Goal: Information Seeking & Learning: Learn about a topic

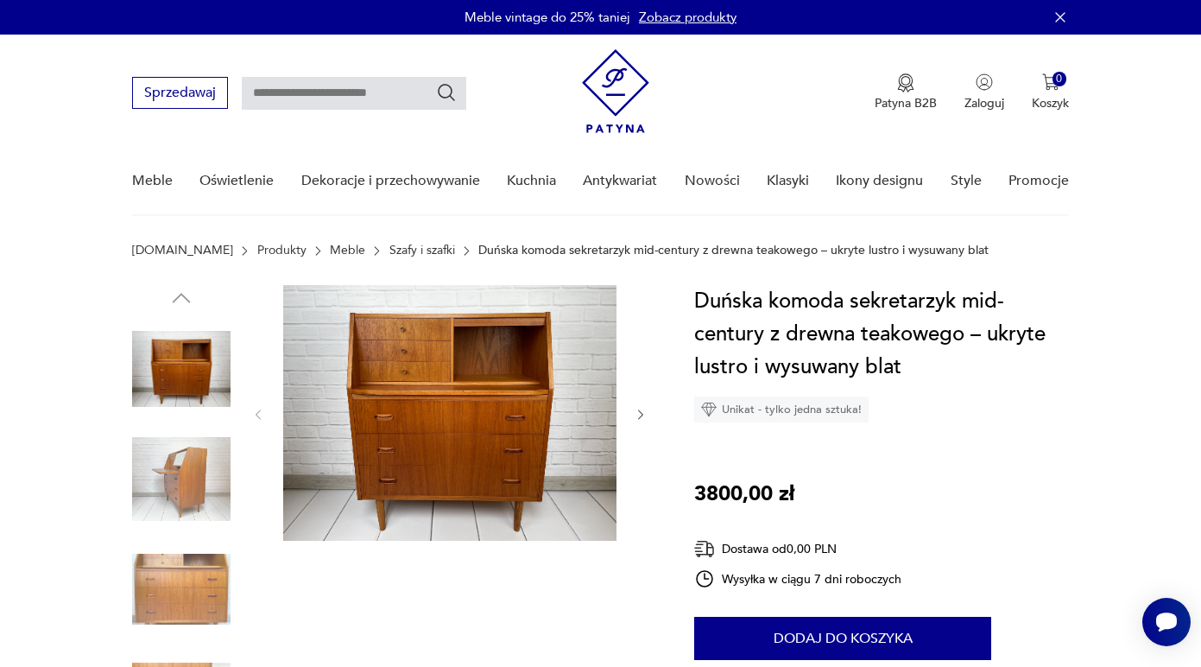
click at [185, 477] on img at bounding box center [181, 479] width 98 height 98
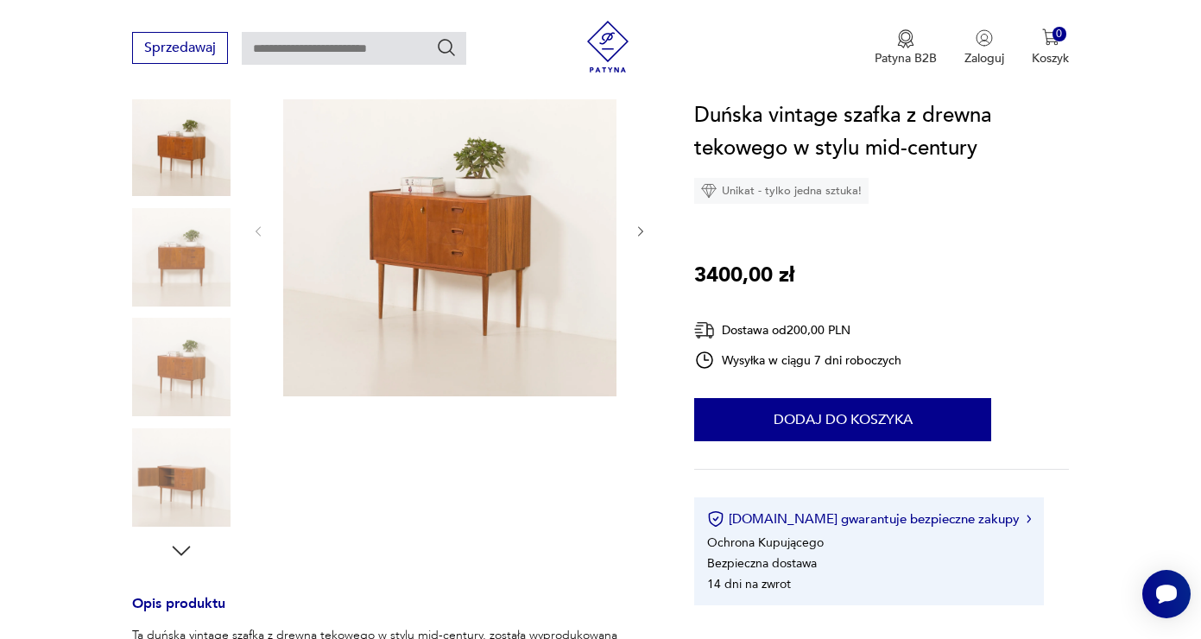
scroll to position [409, 0]
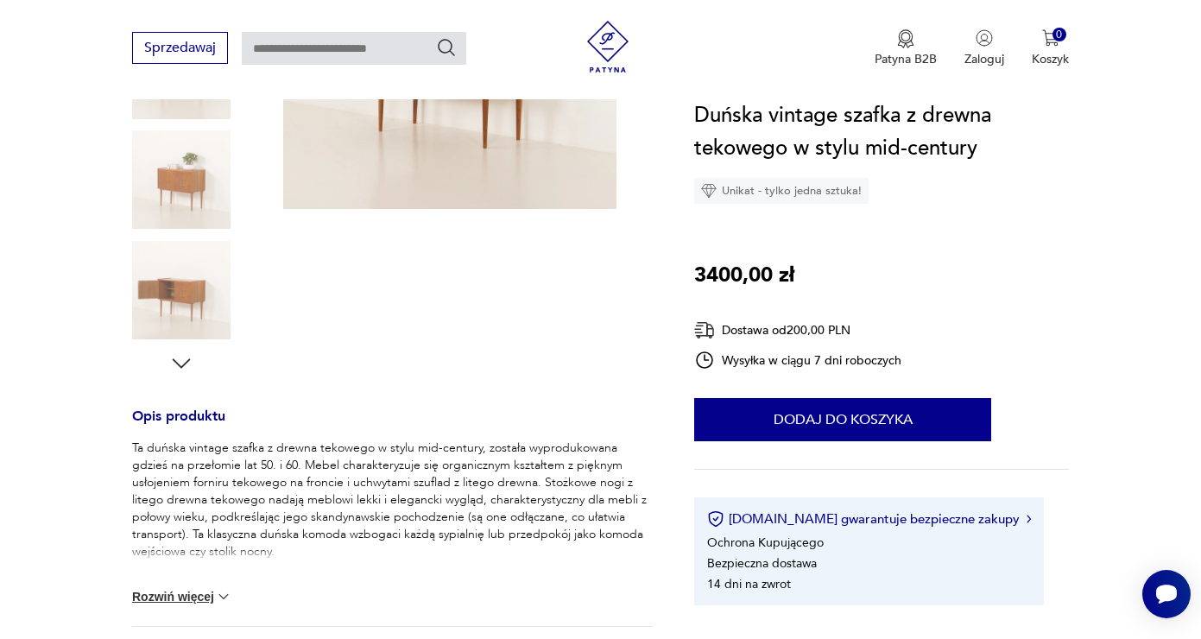
click at [192, 288] on img at bounding box center [181, 290] width 98 height 98
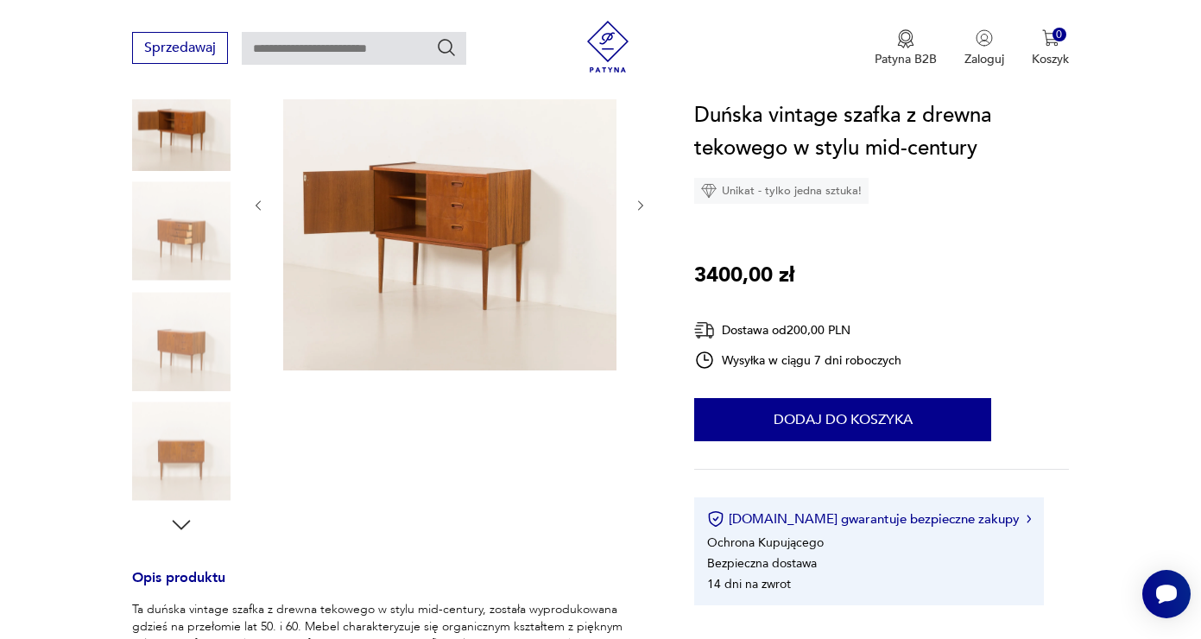
scroll to position [178, 0]
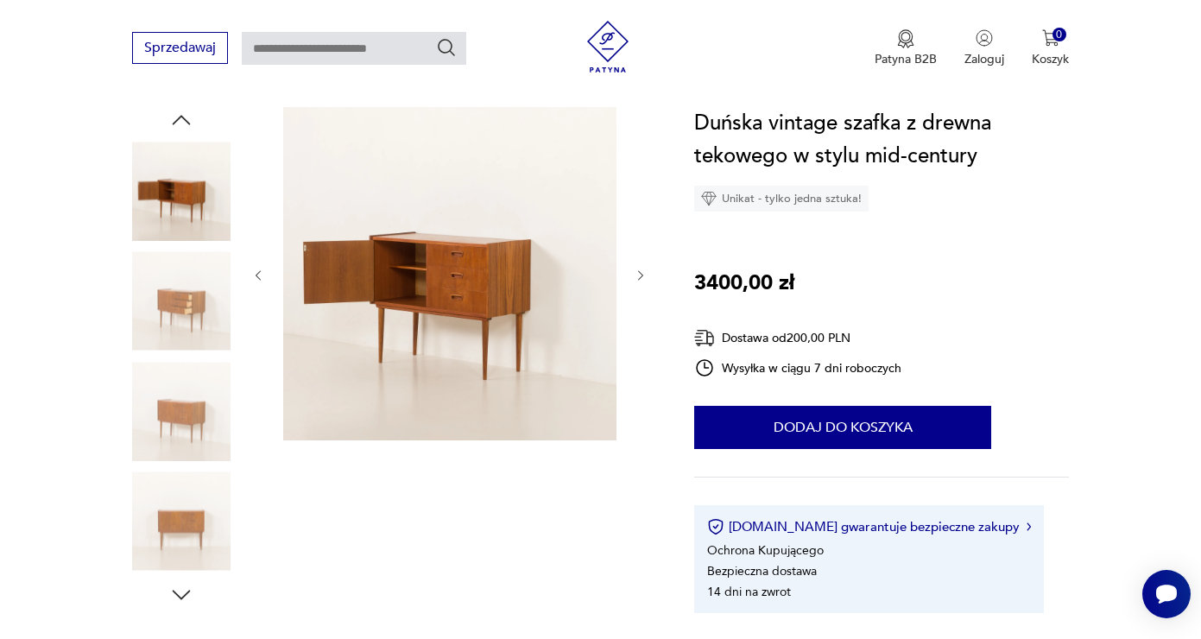
click at [168, 296] on img at bounding box center [181, 301] width 98 height 98
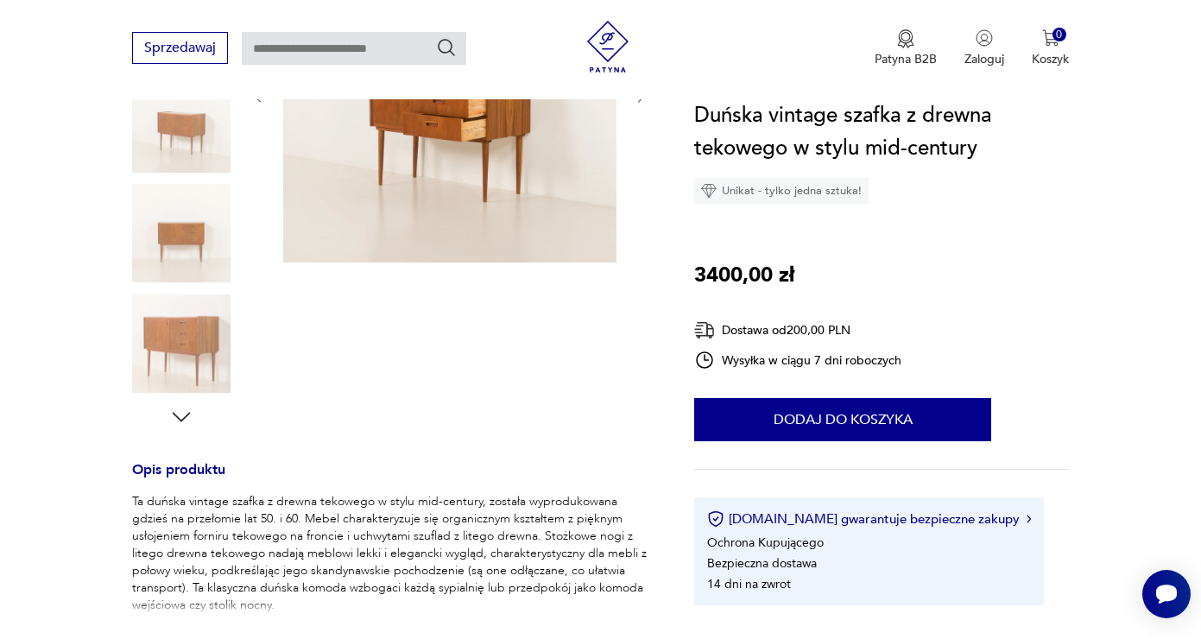
scroll to position [434, 0]
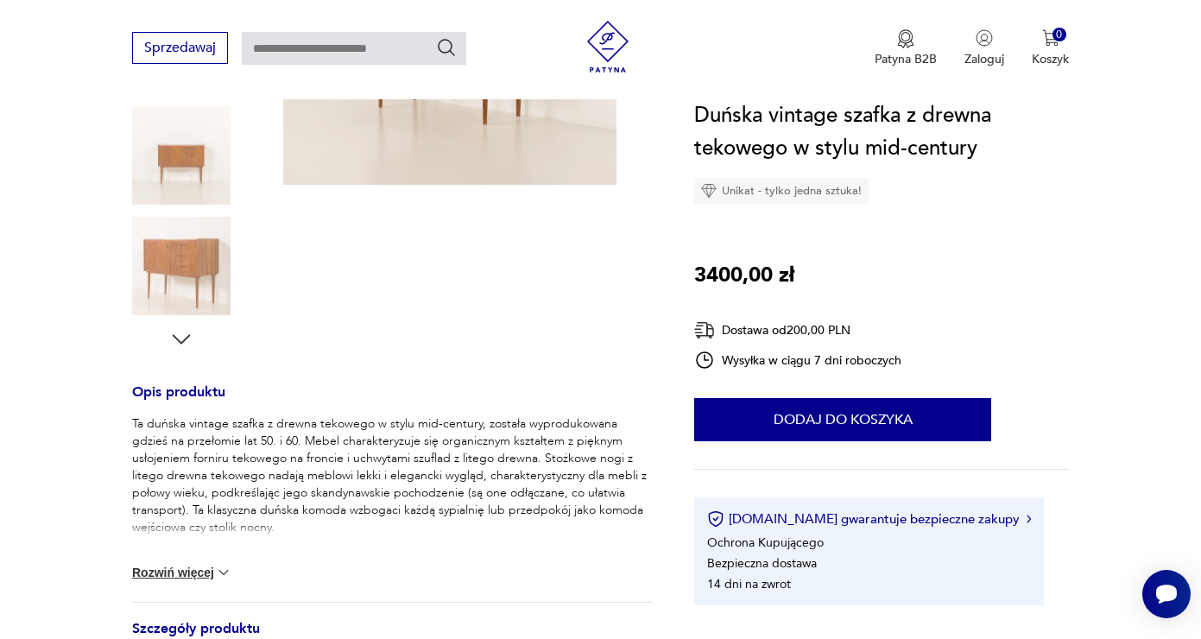
click at [191, 284] on img at bounding box center [181, 266] width 98 height 98
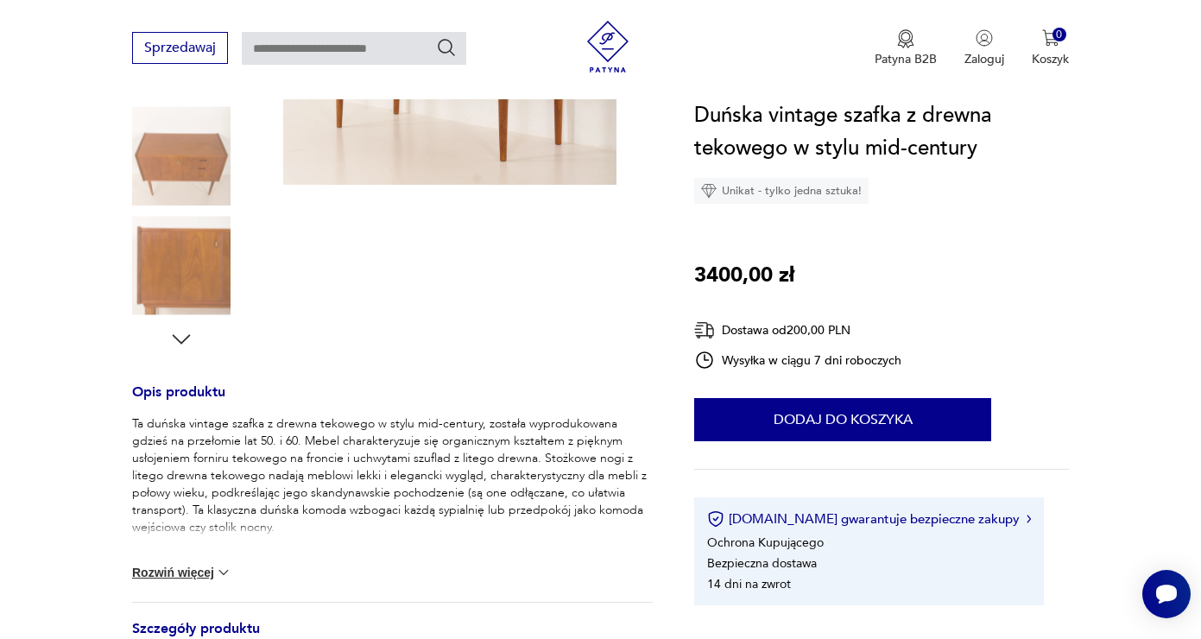
click at [191, 273] on img at bounding box center [181, 266] width 98 height 98
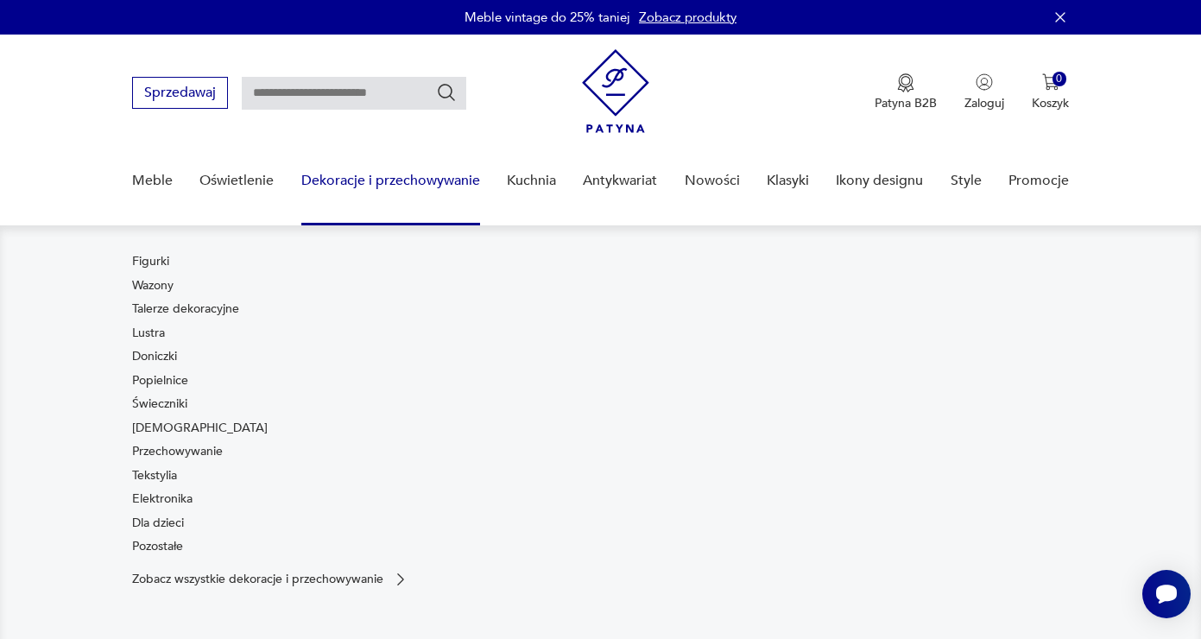
scroll to position [104, 0]
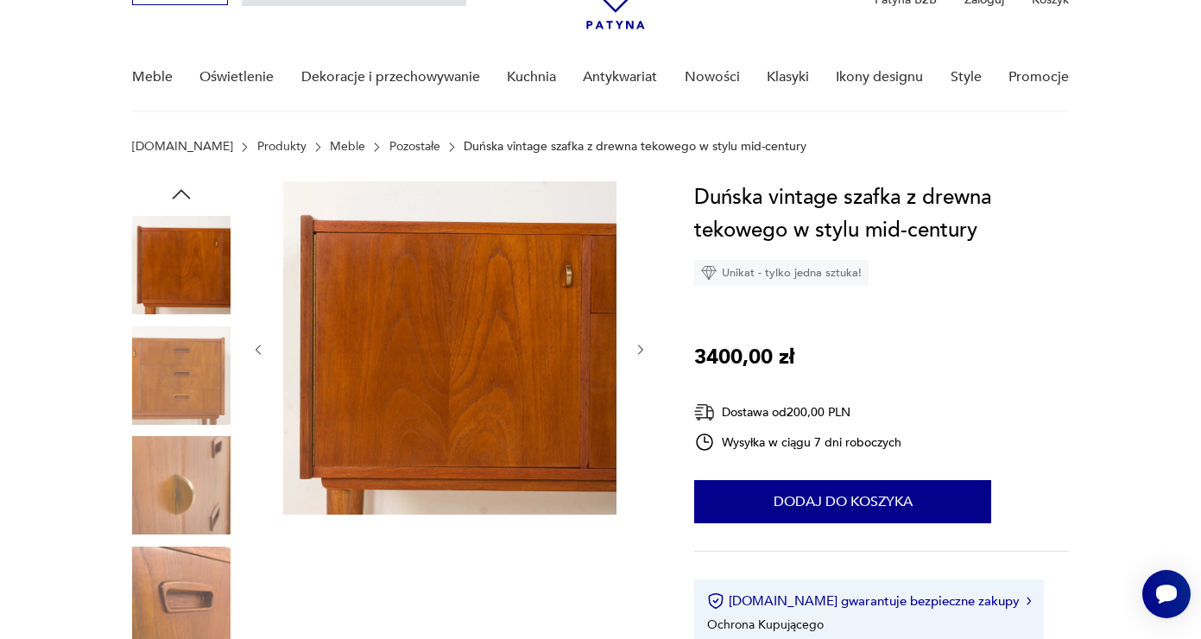
click at [185, 264] on img at bounding box center [181, 265] width 98 height 98
click at [145, 377] on img at bounding box center [181, 375] width 98 height 98
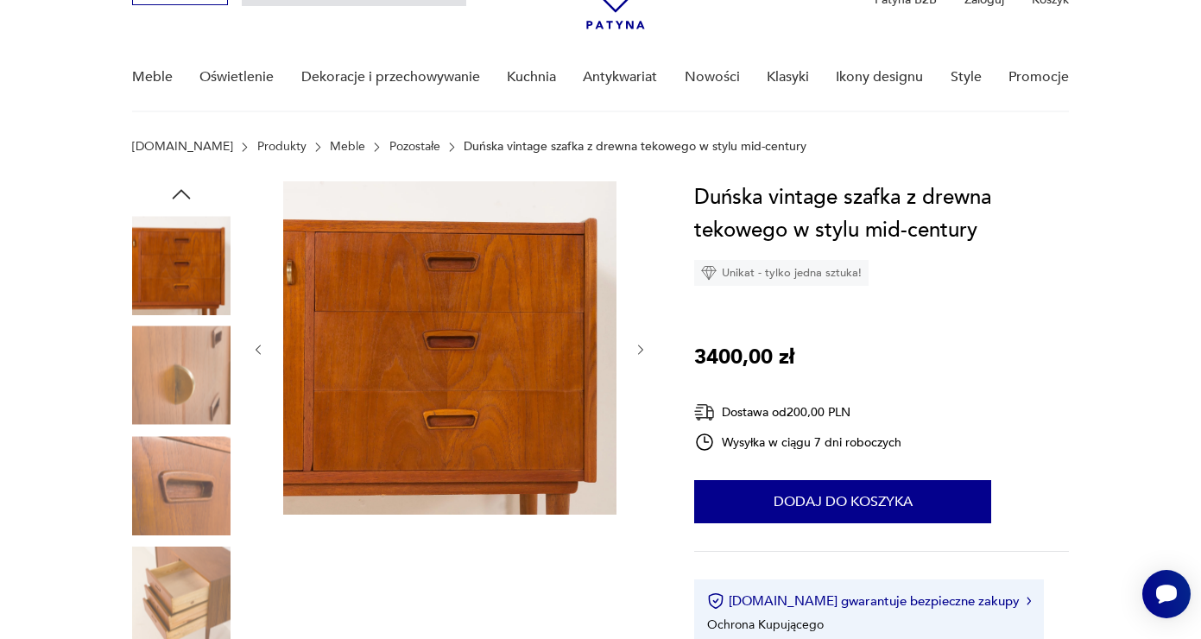
click at [164, 407] on img at bounding box center [181, 375] width 98 height 98
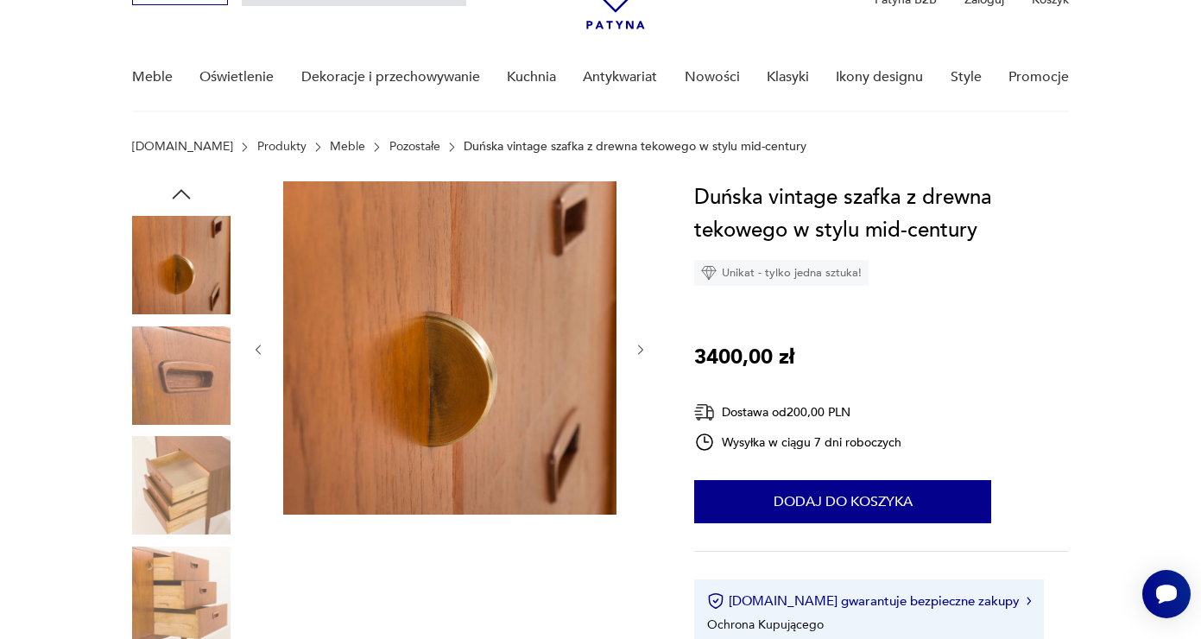
click at [174, 479] on img at bounding box center [181, 485] width 98 height 98
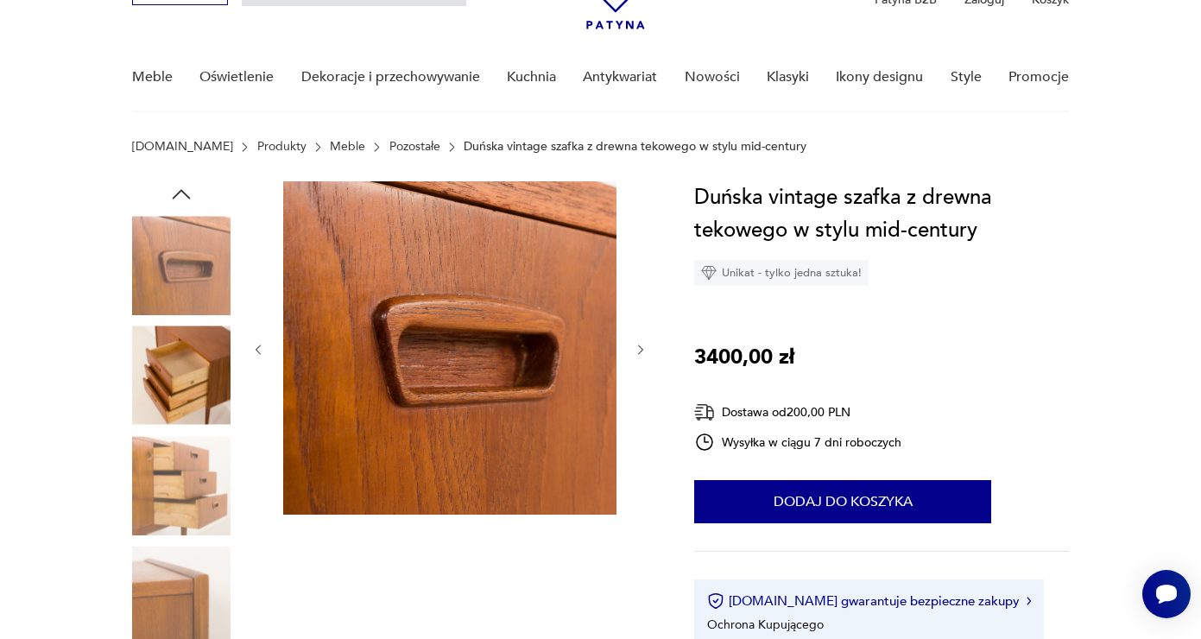
click at [188, 282] on img at bounding box center [181, 265] width 98 height 98
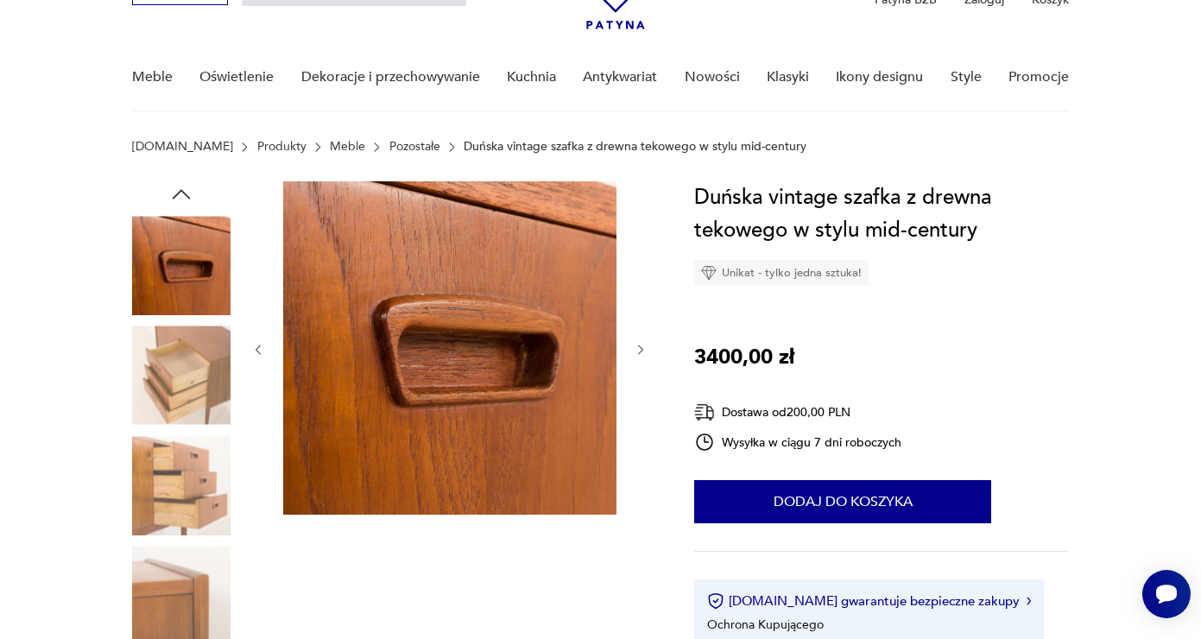
click at [196, 386] on img at bounding box center [181, 375] width 98 height 98
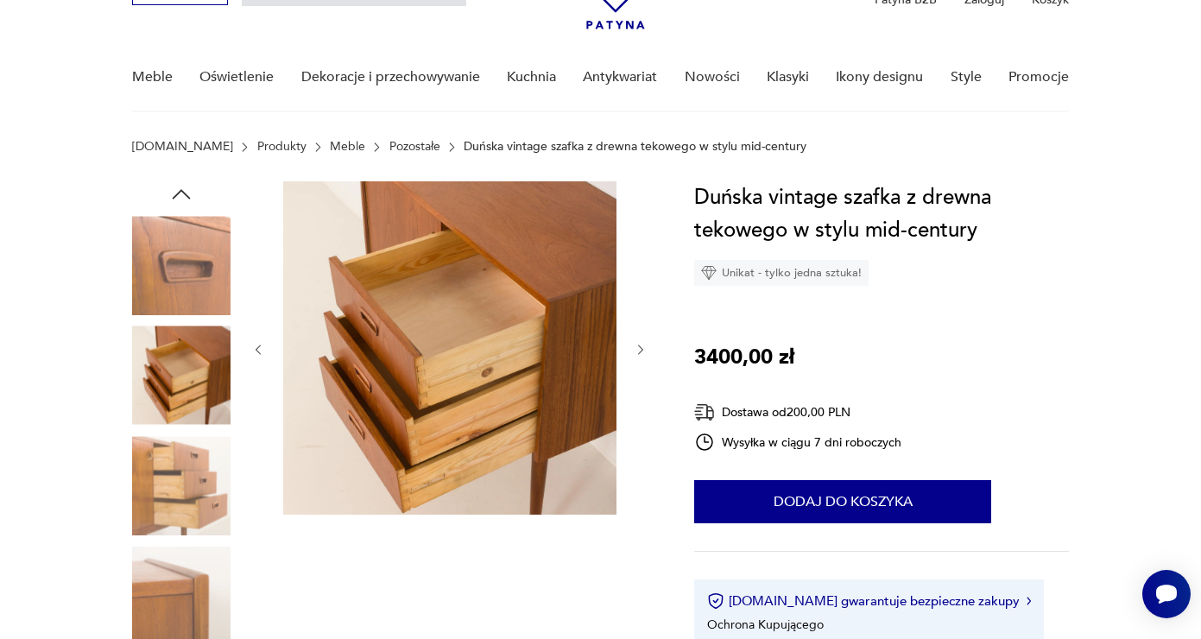
click at [187, 196] on icon "button" at bounding box center [182, 194] width 18 height 10
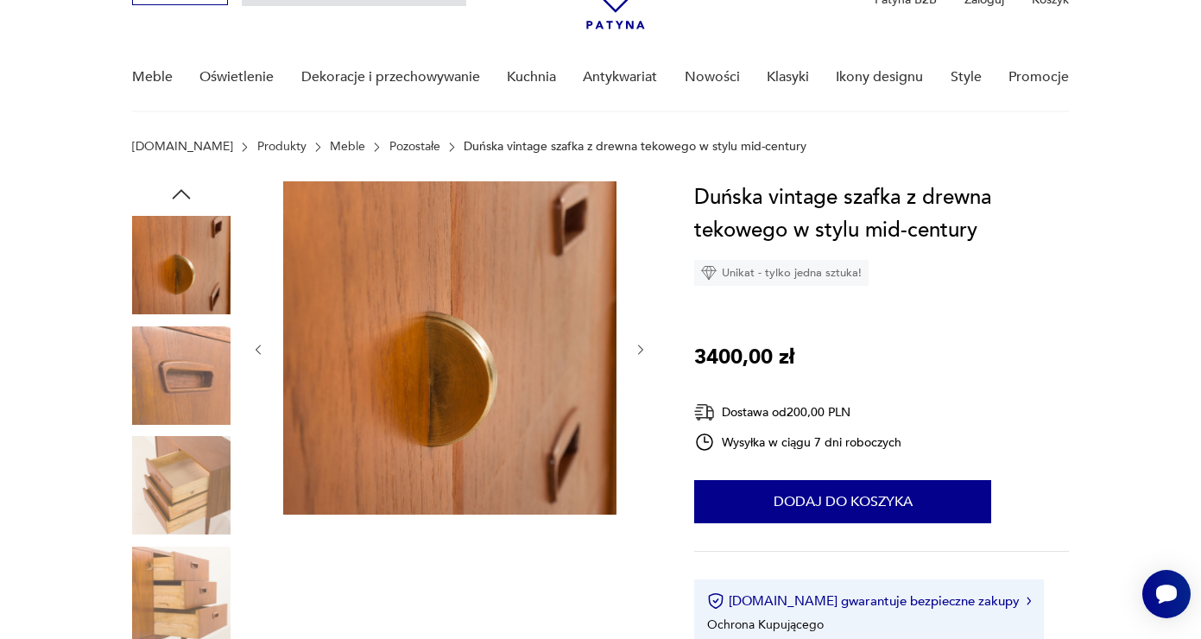
click at [193, 200] on icon "button" at bounding box center [181, 194] width 26 height 26
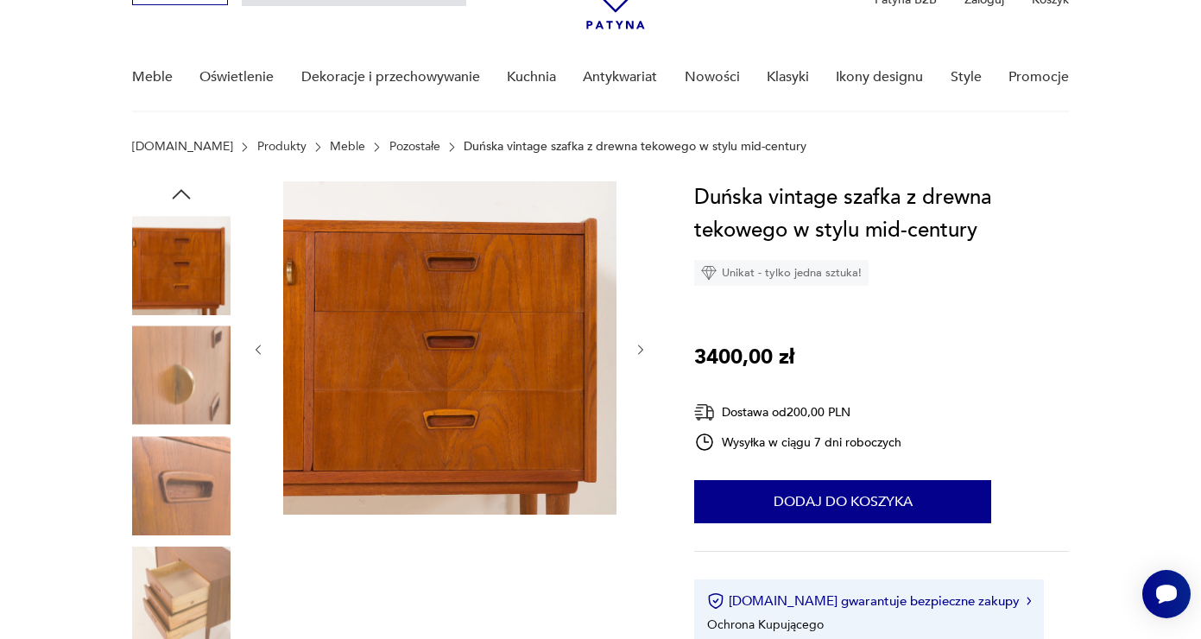
click at [193, 598] on img at bounding box center [181, 596] width 98 height 98
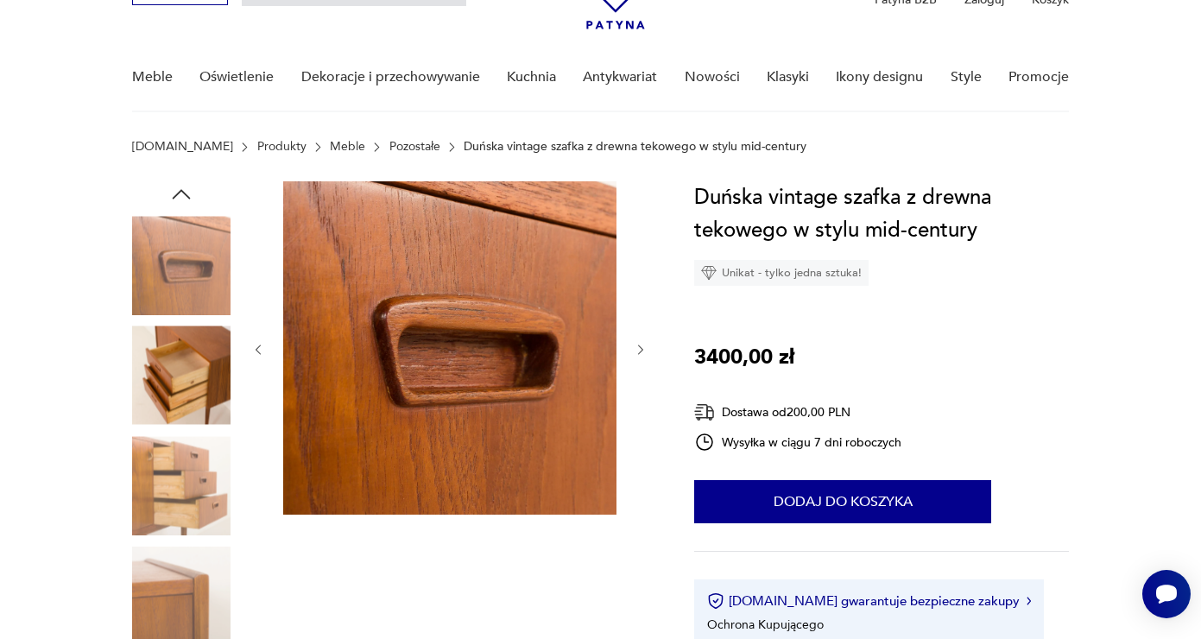
click at [197, 583] on img at bounding box center [181, 596] width 98 height 98
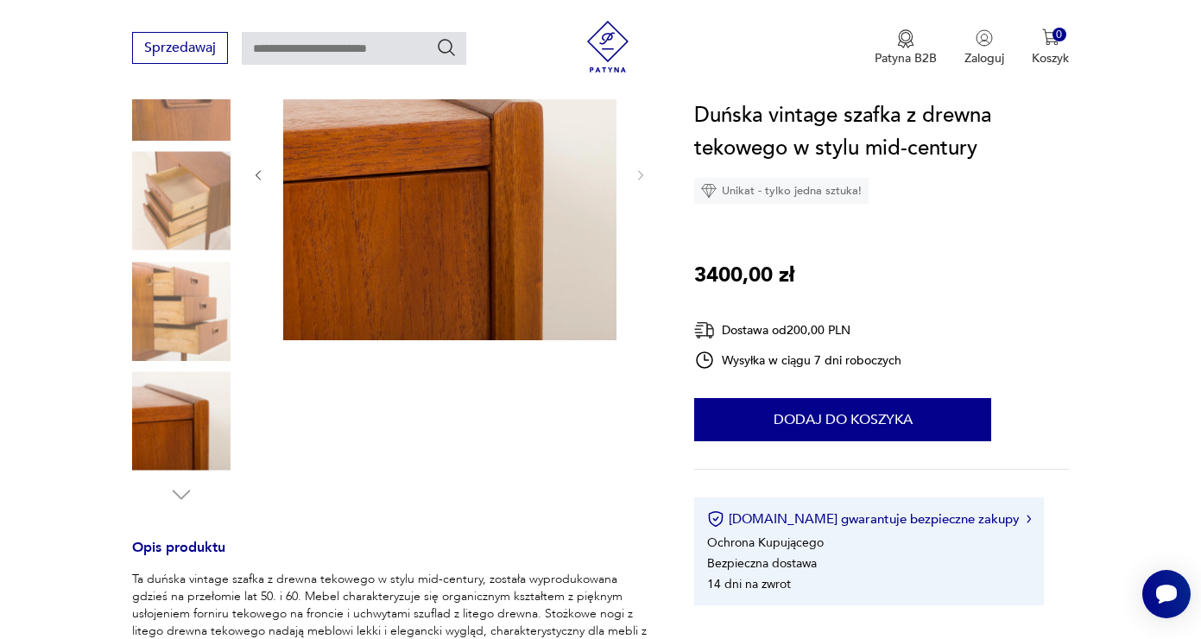
scroll to position [356, 0]
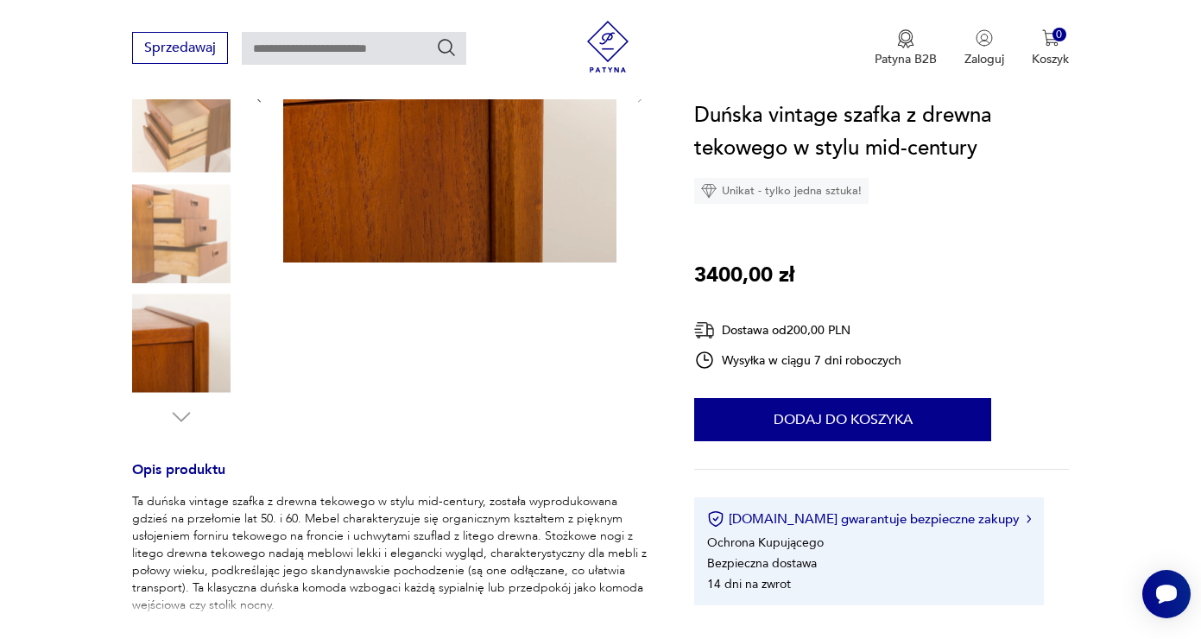
click at [204, 230] on img at bounding box center [181, 233] width 98 height 98
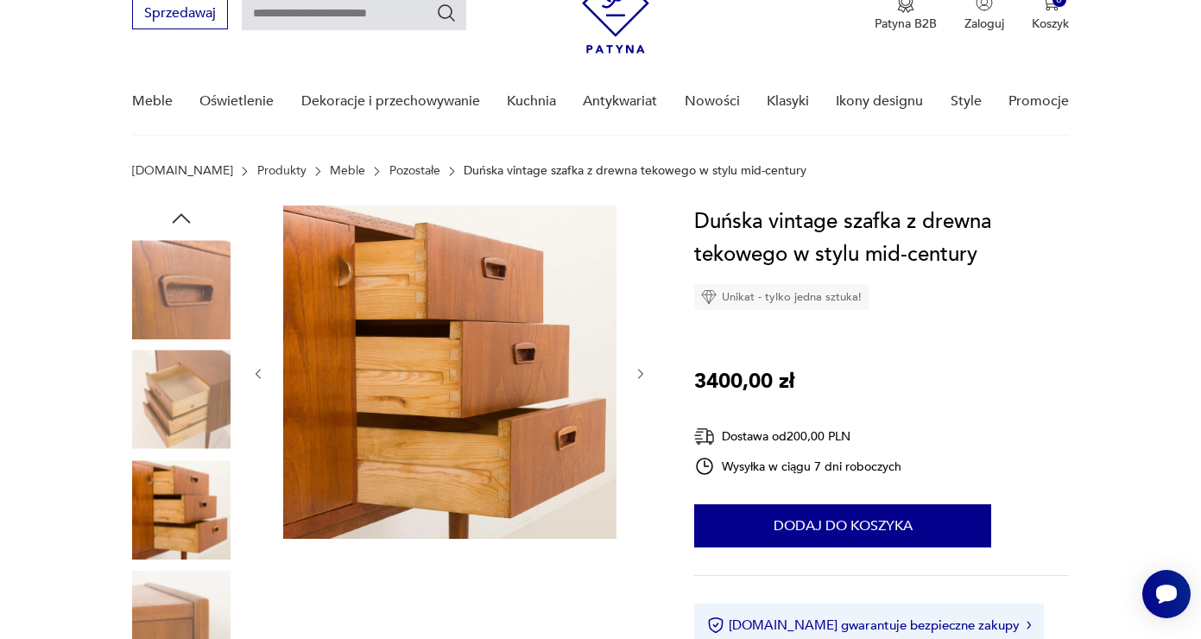
scroll to position [52, 0]
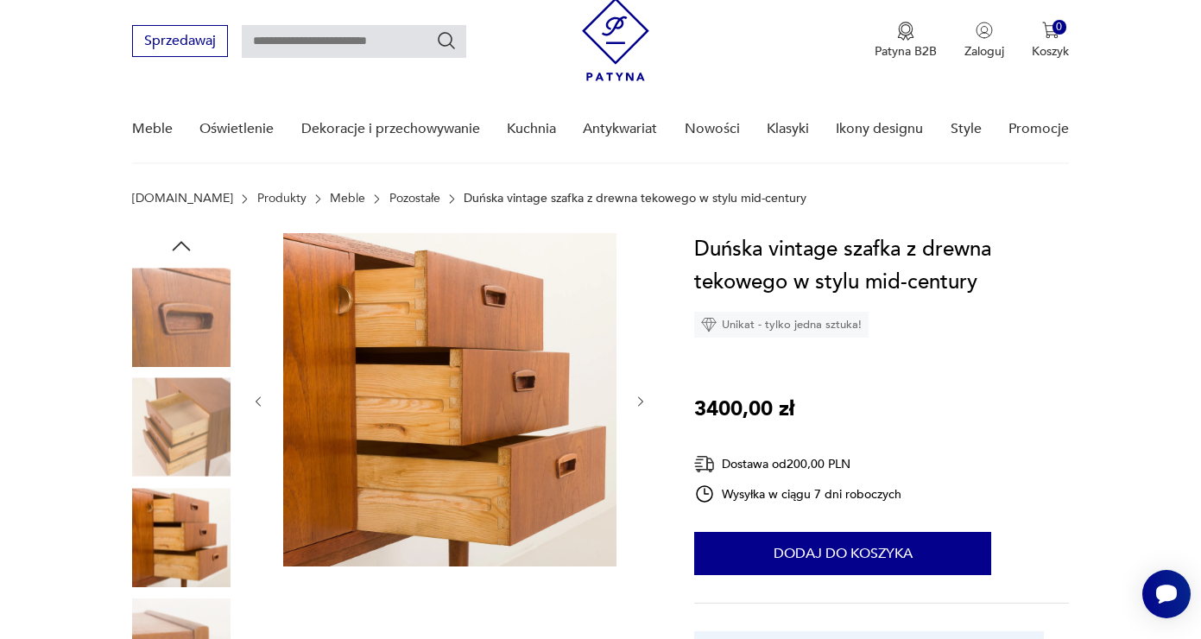
click at [181, 247] on icon "button" at bounding box center [181, 246] width 26 height 26
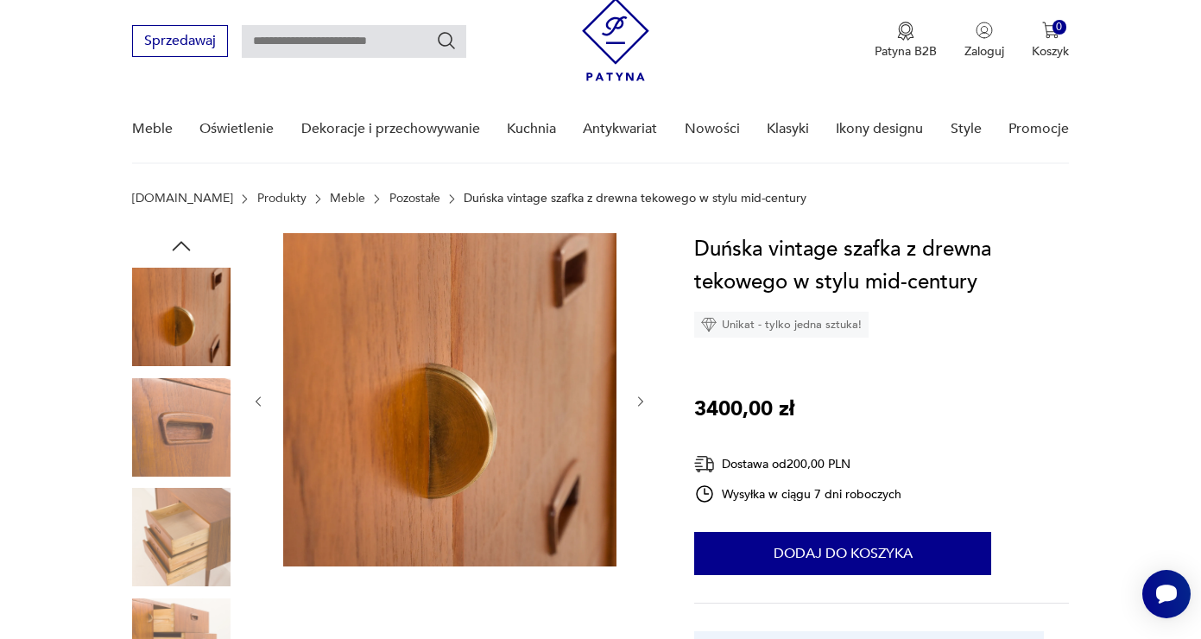
click at [181, 247] on icon "button" at bounding box center [181, 246] width 26 height 26
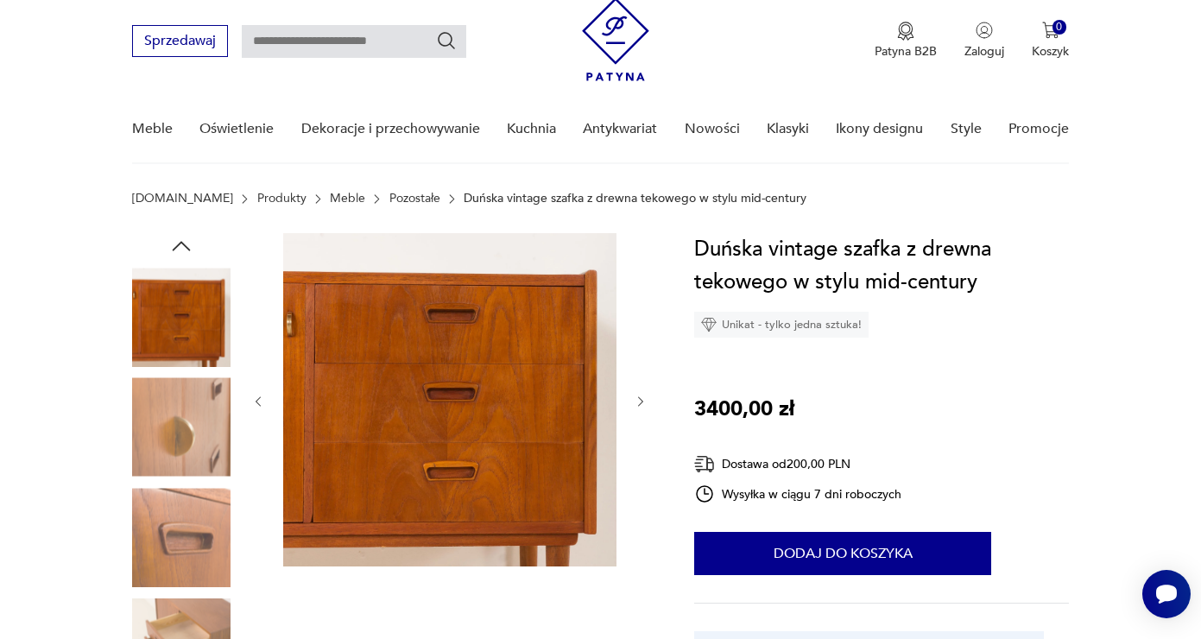
click at [181, 247] on icon "button" at bounding box center [181, 246] width 26 height 26
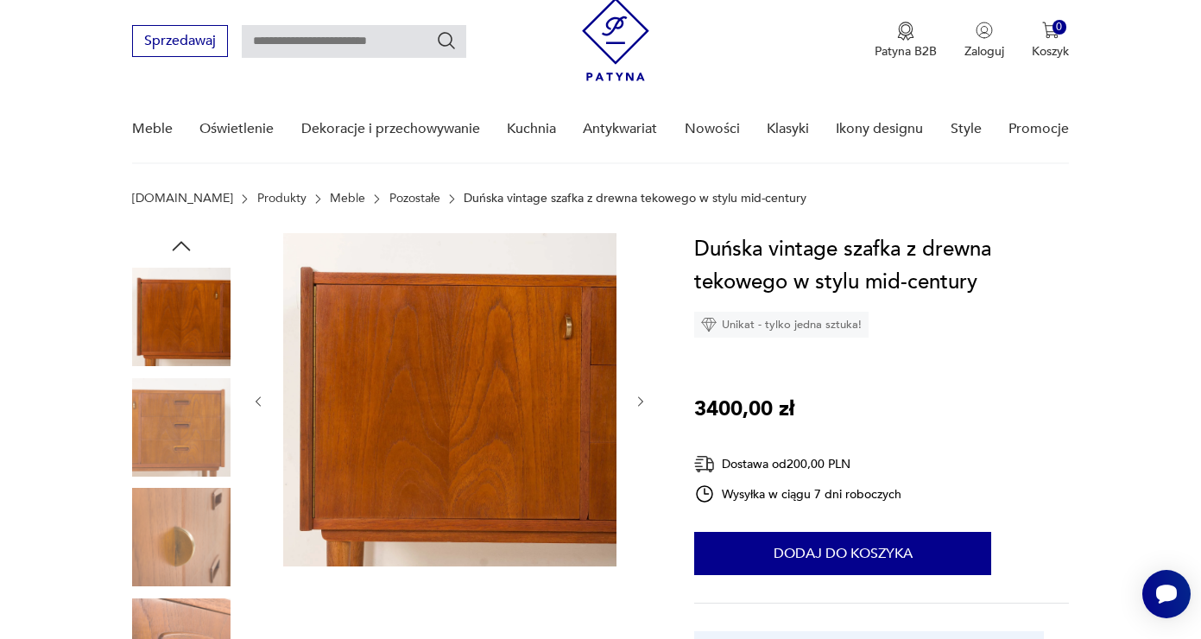
click at [181, 247] on icon "button" at bounding box center [181, 246] width 26 height 26
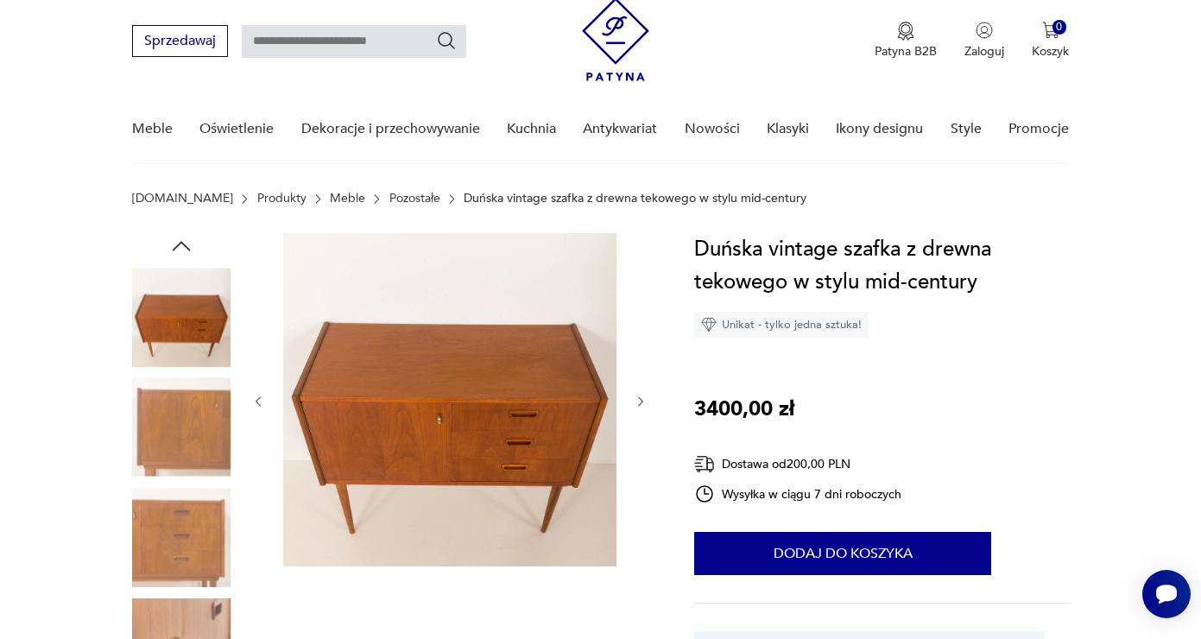
click at [207, 324] on img at bounding box center [181, 317] width 98 height 98
